Goal: Find specific page/section: Find specific page/section

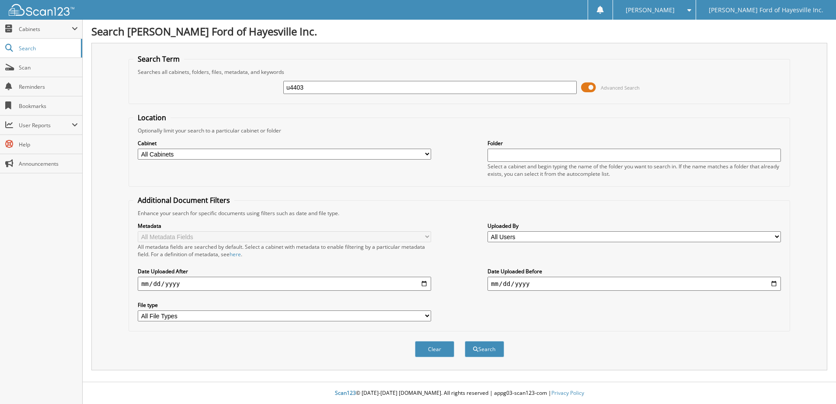
type input "u4403"
click at [465, 341] on button "Search" at bounding box center [484, 349] width 39 height 16
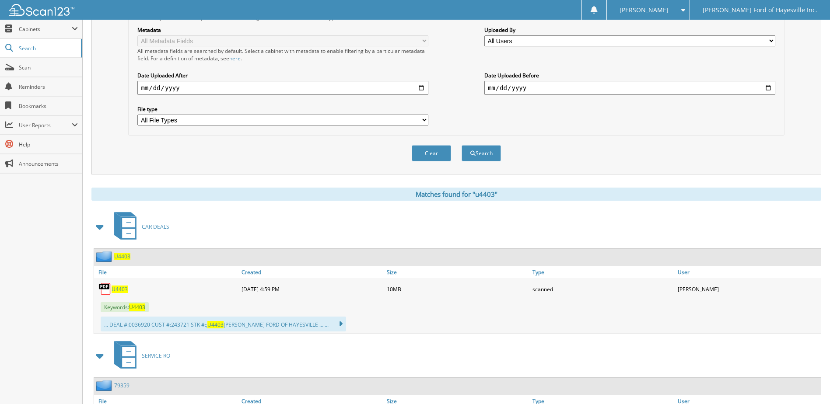
scroll to position [267, 0]
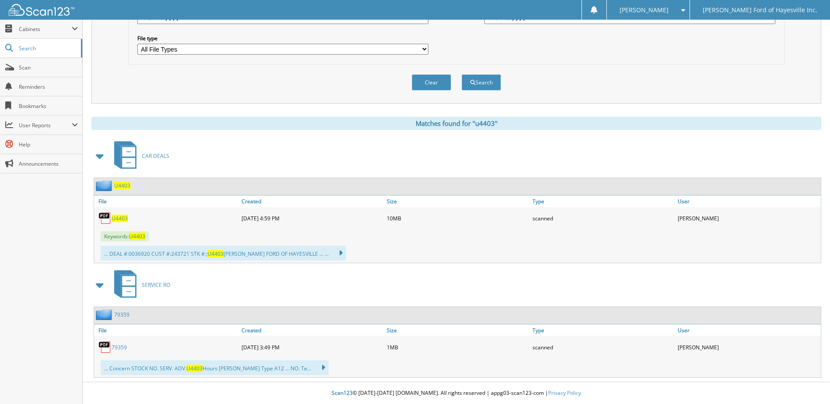
click at [118, 218] on span "U4403" at bounding box center [120, 218] width 16 height 7
